Goal: Task Accomplishment & Management: Manage account settings

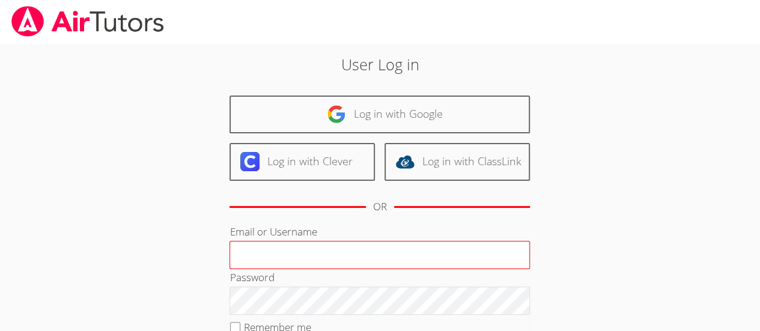
click at [376, 258] on input "Email or Username" at bounding box center [380, 255] width 301 height 29
type input "[PERSON_NAME][EMAIL_ADDRESS][DOMAIN_NAME]"
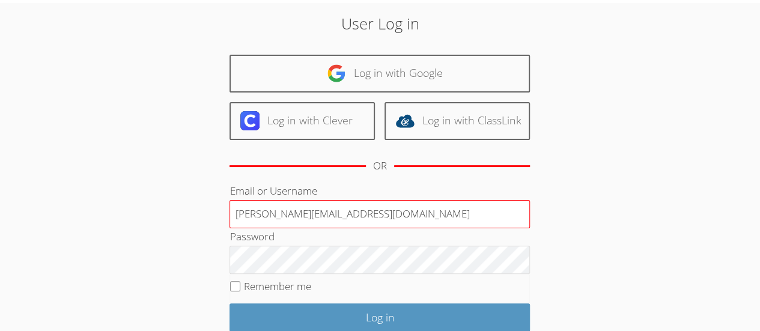
scroll to position [135, 0]
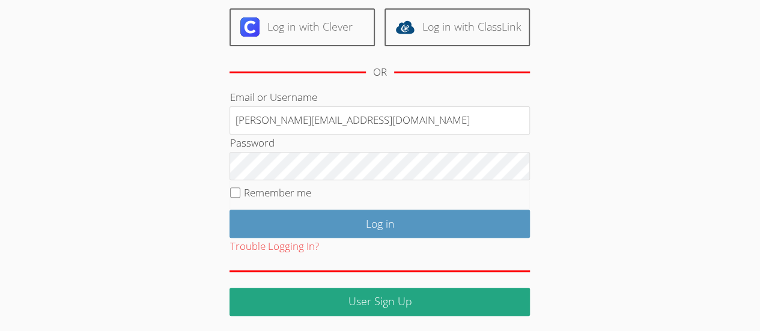
click at [230, 194] on input "Remember me" at bounding box center [235, 193] width 10 height 10
checkbox input "true"
click at [435, 225] on input "Log in" at bounding box center [380, 224] width 301 height 28
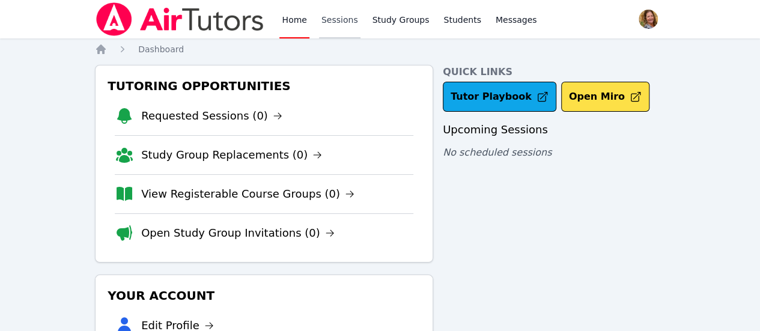
click at [337, 26] on link "Sessions" at bounding box center [339, 19] width 41 height 38
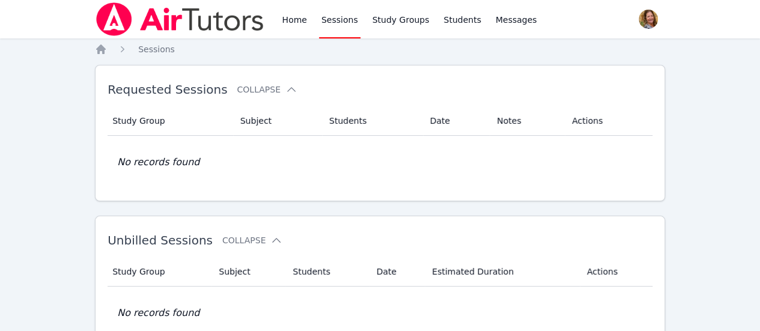
click at [647, 20] on span "button" at bounding box center [648, 19] width 26 height 26
click at [581, 70] on button "Logout" at bounding box center [600, 69] width 115 height 22
